Goal: Transaction & Acquisition: Purchase product/service

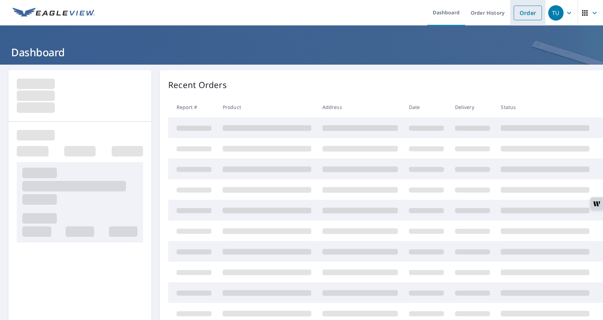
click at [526, 13] on link "Order" at bounding box center [528, 13] width 28 height 15
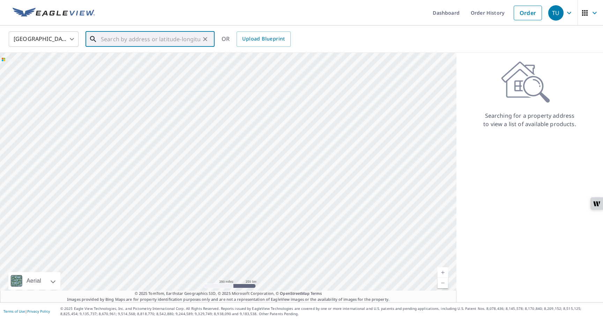
click at [163, 47] on div "​" at bounding box center [150, 38] width 129 height 15
paste input "//div[contains(@aria-label, '1111 E [PERSON_NAME] S"
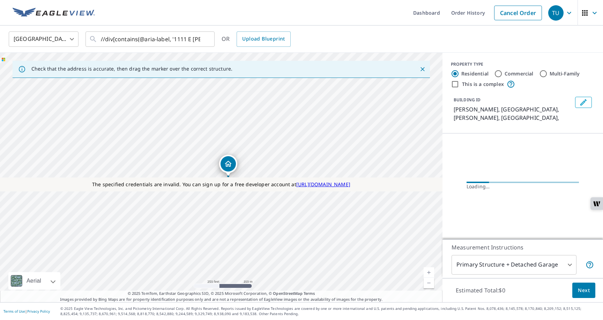
click at [137, 21] on div "Dashboard Order History Cancel Order TU [GEOGRAPHIC_DATA] US ​ //div[contains(@…" at bounding box center [301, 160] width 603 height 320
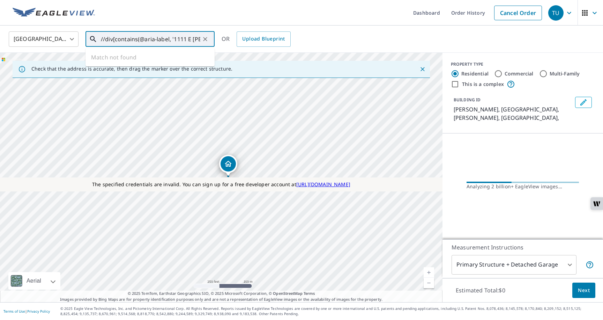
click at [177, 39] on input "//div[contains(@aria-label, '1111 E [PERSON_NAME] S" at bounding box center [151, 39] width 100 height 20
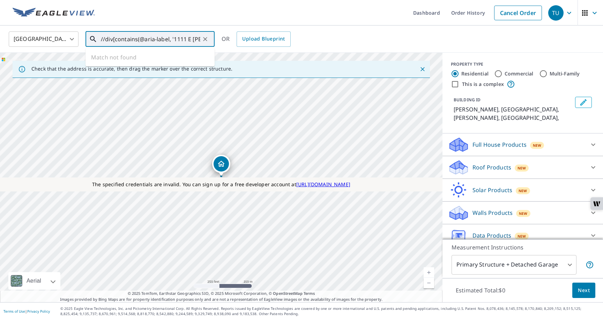
click at [117, 36] on input "//div[contains(@aria-label, '1111 E [PERSON_NAME] S" at bounding box center [151, 39] width 100 height 20
drag, startPoint x: 174, startPoint y: 41, endPoint x: 67, endPoint y: 38, distance: 107.6
click at [67, 38] on div "United States US ​ //div[contains(@aria-label, '1111 E [PERSON_NAME] S ​ Match …" at bounding box center [298, 39] width 591 height 16
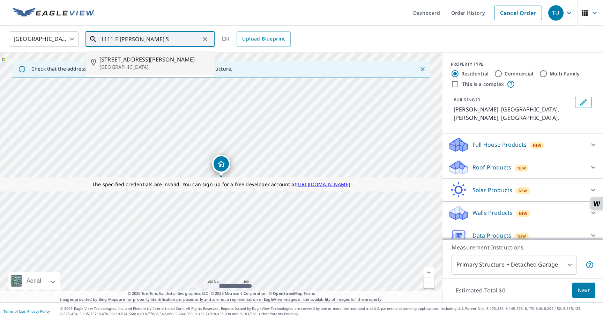
click at [151, 61] on span "[STREET_ADDRESS][PERSON_NAME]" at bounding box center [155, 59] width 110 height 8
type input "[STREET_ADDRESS][PERSON_NAME]"
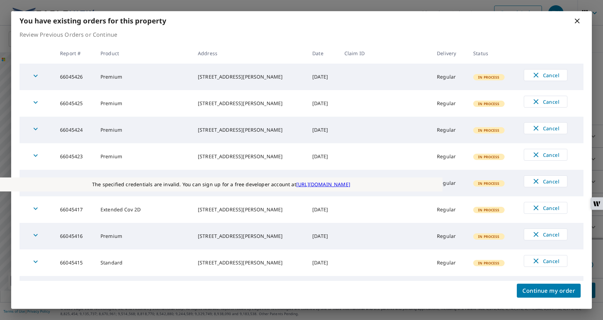
click at [487, 161] on td "In Process" at bounding box center [493, 156] width 51 height 27
click at [540, 293] on span "Continue my order" at bounding box center [549, 291] width 53 height 10
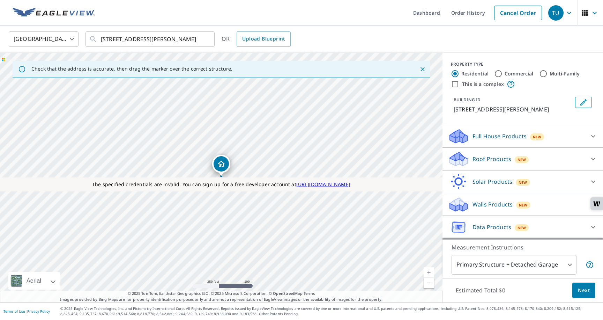
click at [473, 163] on div "Roof Products New" at bounding box center [516, 159] width 137 height 16
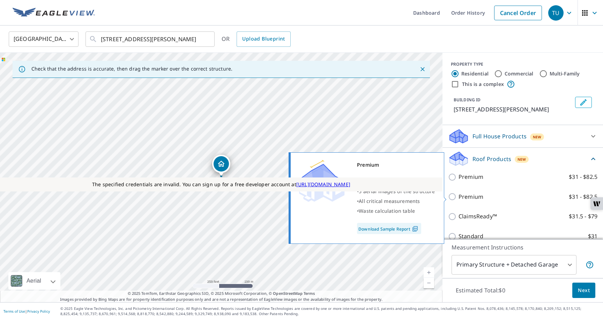
click at [467, 201] on p "Premium" at bounding box center [471, 196] width 25 height 9
click at [459, 201] on input "Premium $31 - $82.5" at bounding box center [453, 196] width 10 height 8
checkbox input "true"
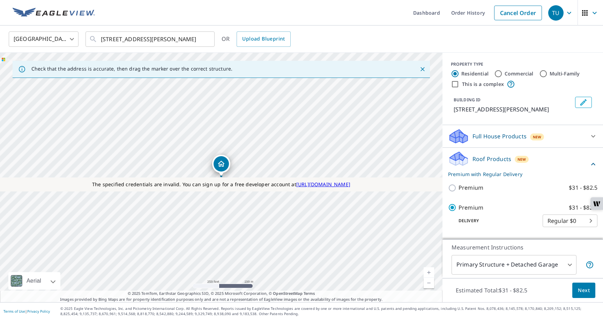
click at [459, 85] on input "This is a complex" at bounding box center [455, 84] width 8 height 8
checkbox input "true"
radio input "false"
radio input "true"
type input "4"
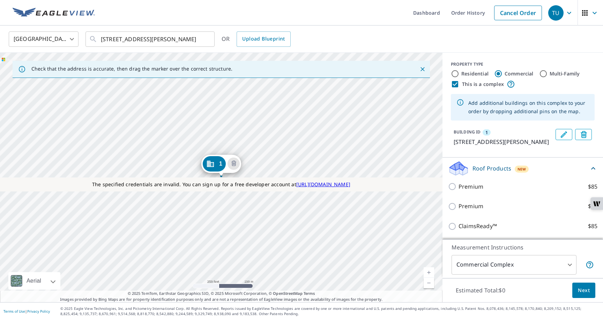
click at [234, 196] on div "1 [STREET_ADDRESS][PERSON_NAME]" at bounding box center [221, 177] width 443 height 249
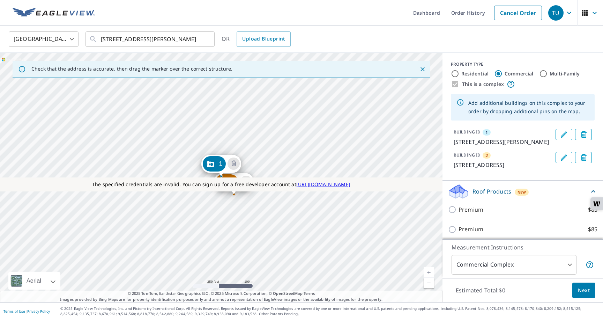
click at [579, 289] on span "Next" at bounding box center [584, 290] width 12 height 9
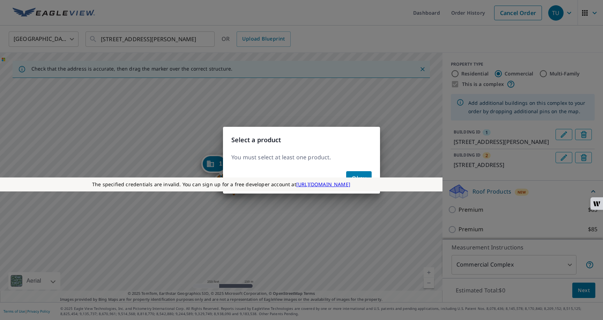
click at [356, 176] on span "Okay" at bounding box center [359, 178] width 14 height 10
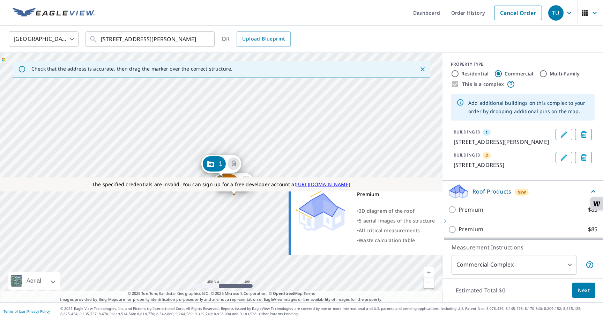
click at [453, 214] on input "Premium $85" at bounding box center [453, 209] width 10 height 8
checkbox input "true"
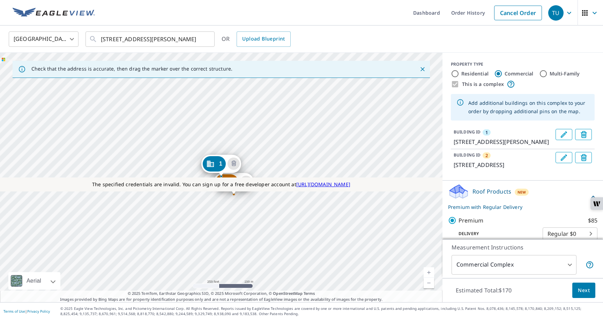
click at [585, 290] on span "Next" at bounding box center [584, 290] width 12 height 9
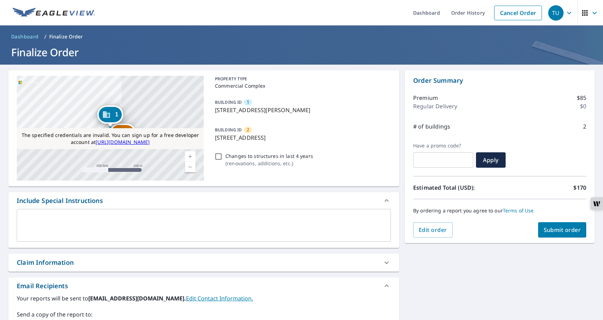
click at [116, 109] on div "1" at bounding box center [110, 114] width 23 height 15
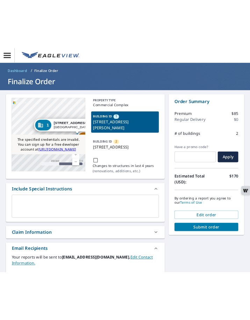
scroll to position [0, 32]
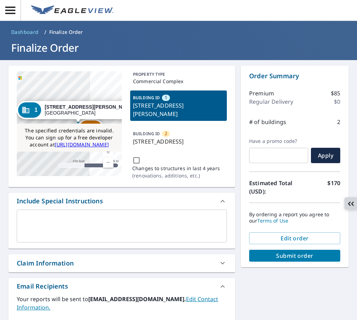
click at [345, 206] on button "writer-side-panel-button" at bounding box center [351, 203] width 13 height 13
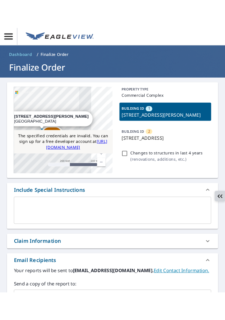
scroll to position [0, 0]
